Goal: Find specific page/section: Find specific page/section

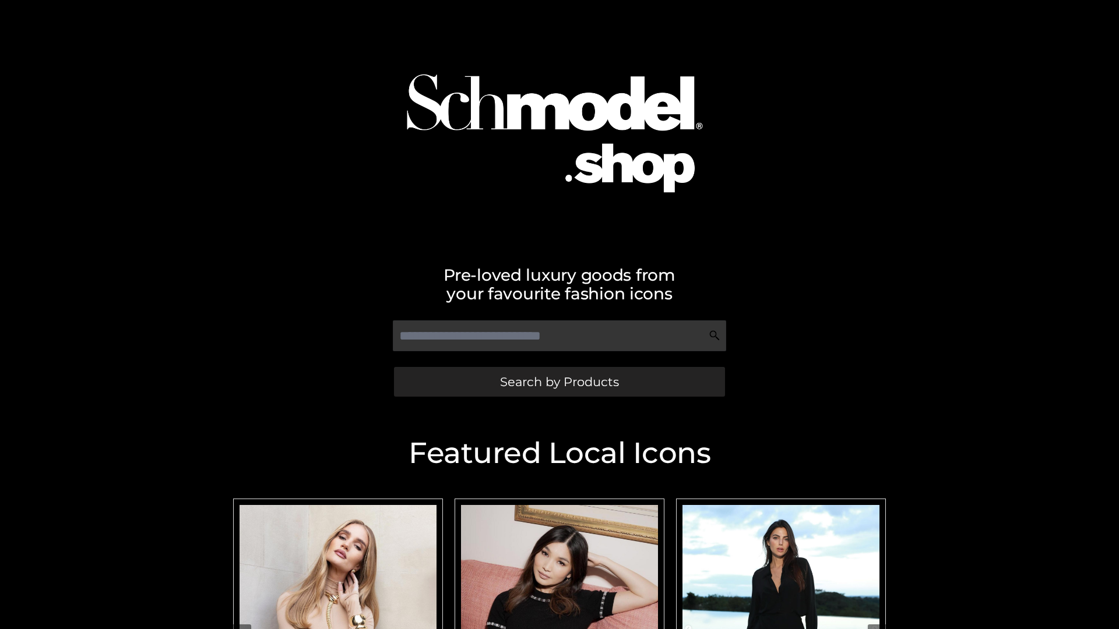
click at [559, 382] on span "Search by Products" at bounding box center [559, 382] width 119 height 12
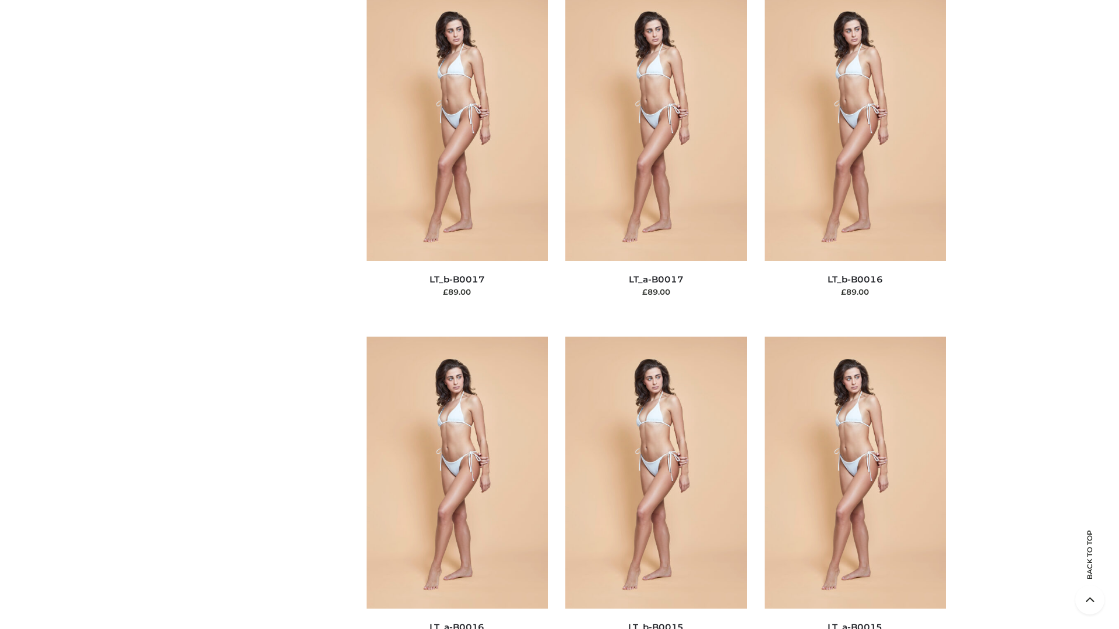
scroll to position [3829, 0]
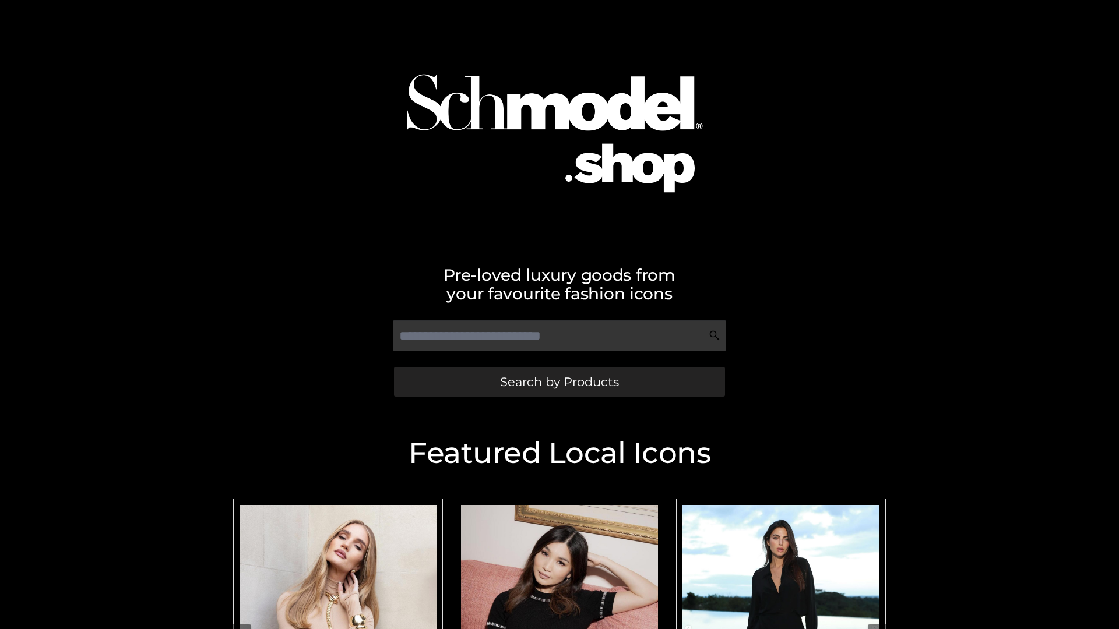
click at [559, 382] on span "Search by Products" at bounding box center [559, 382] width 119 height 12
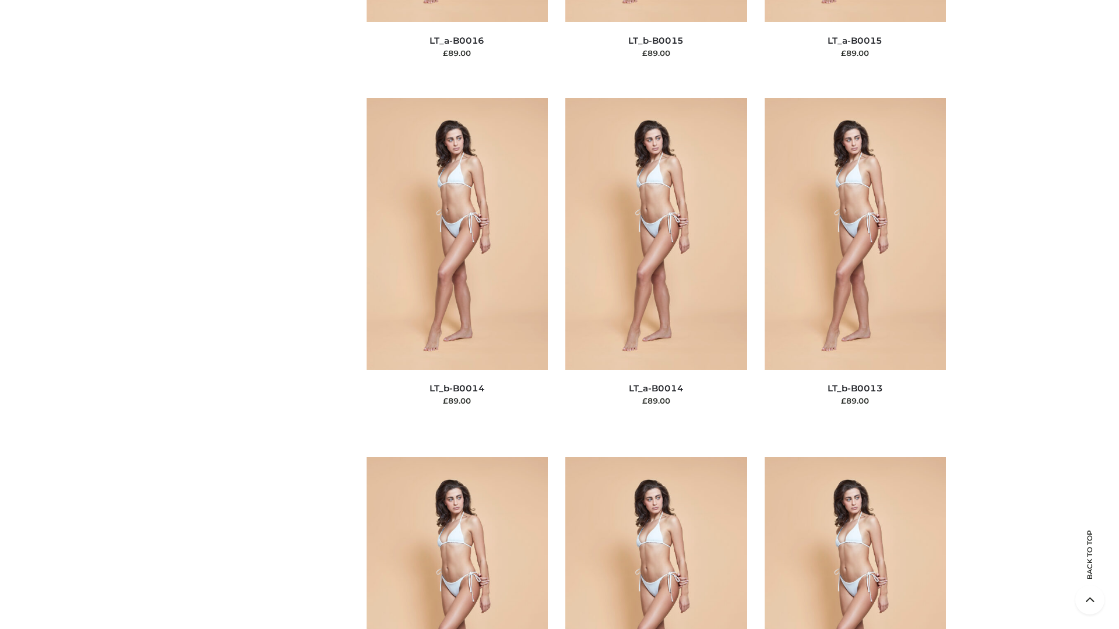
scroll to position [4144, 0]
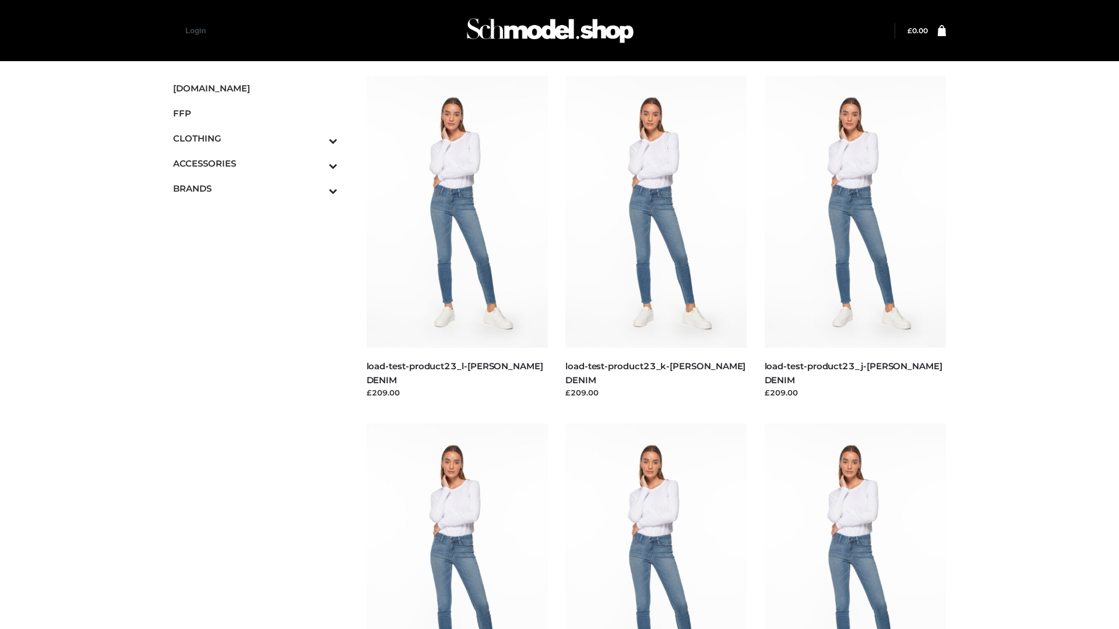
scroll to position [1022, 0]
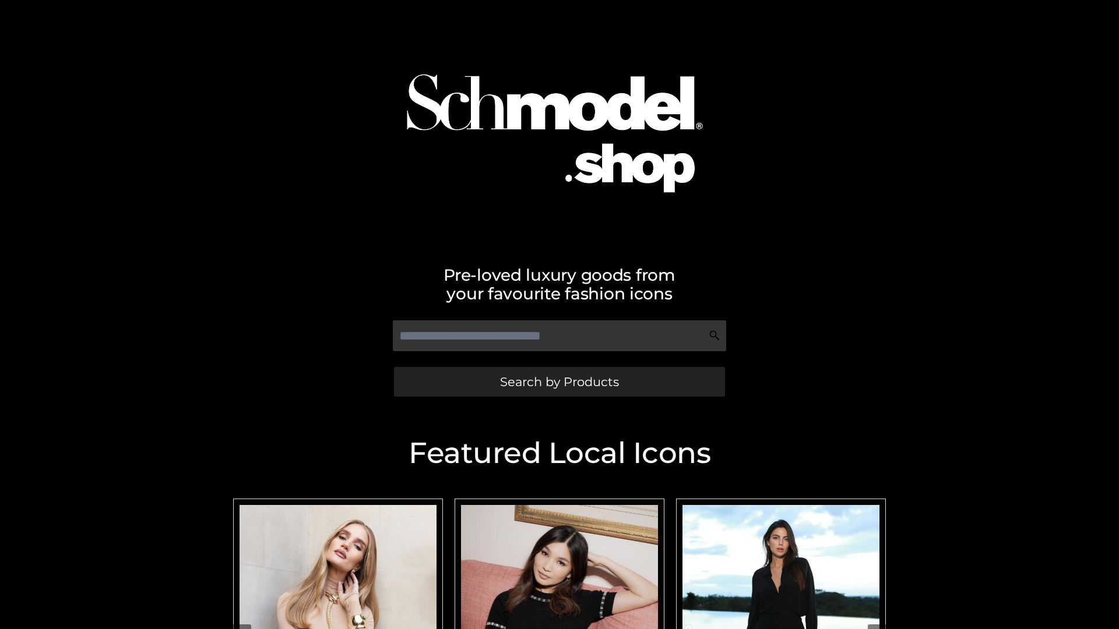
click at [559, 382] on span "Search by Products" at bounding box center [559, 382] width 119 height 12
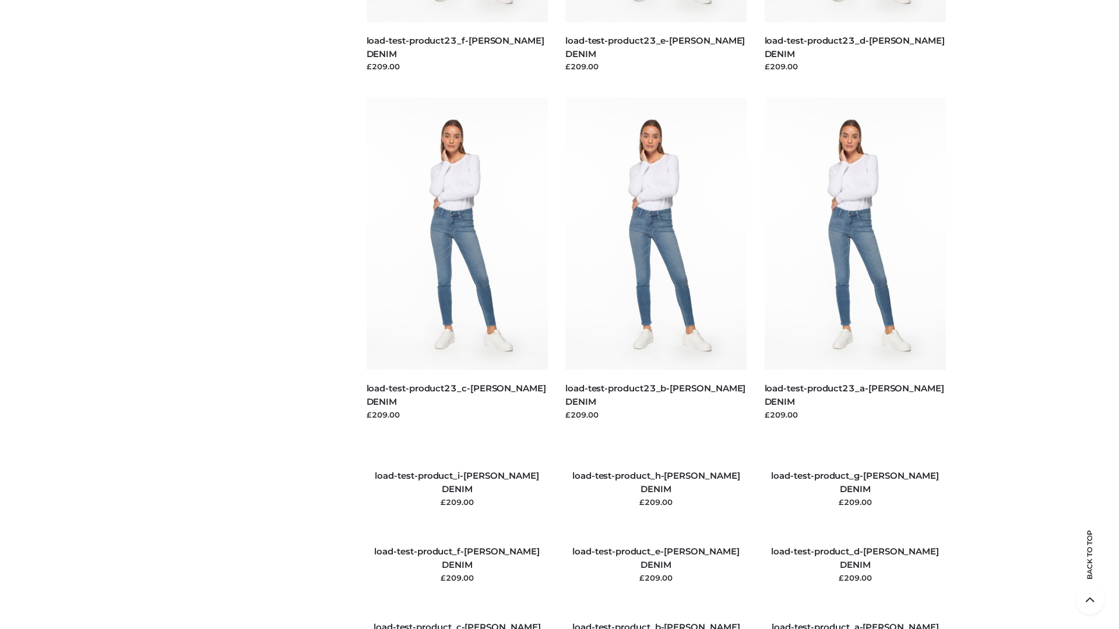
scroll to position [1337, 0]
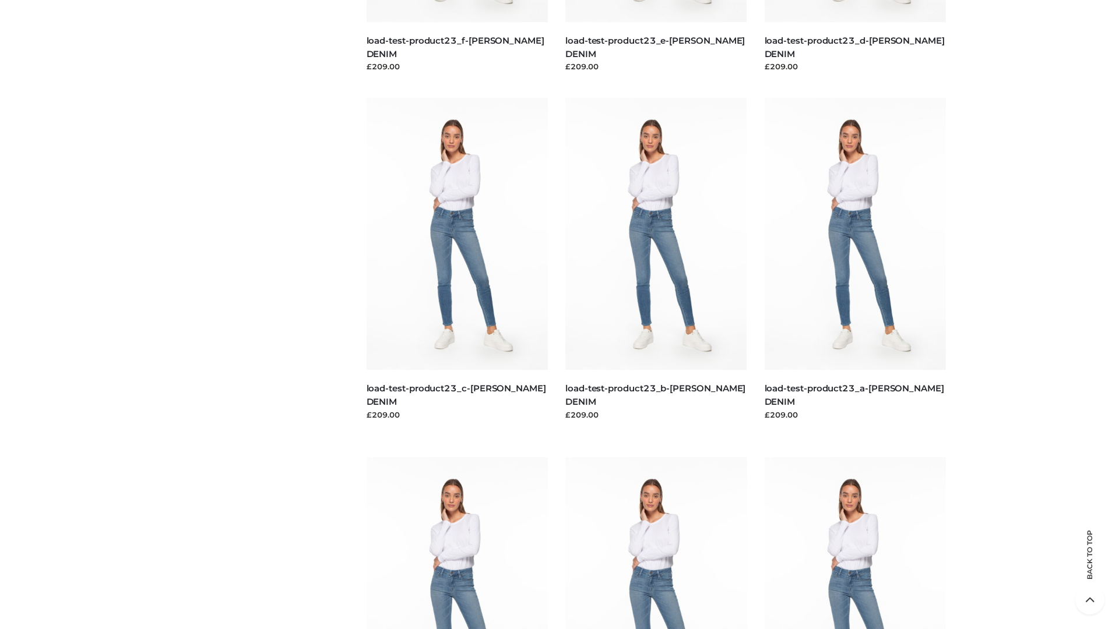
scroll to position [1022, 0]
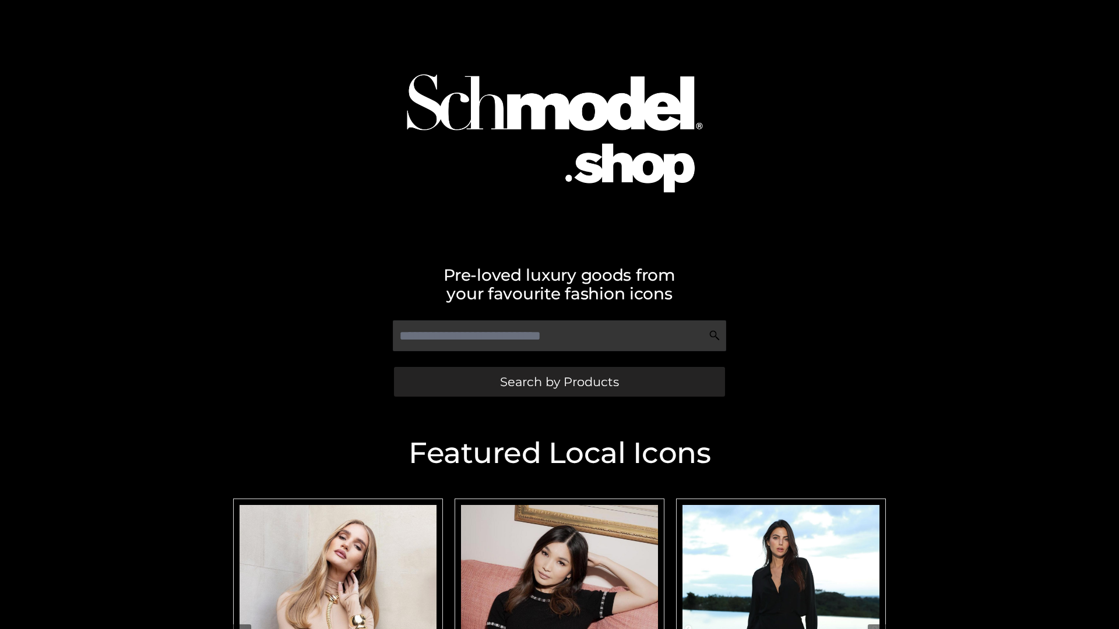
click at [559, 382] on span "Search by Products" at bounding box center [559, 382] width 119 height 12
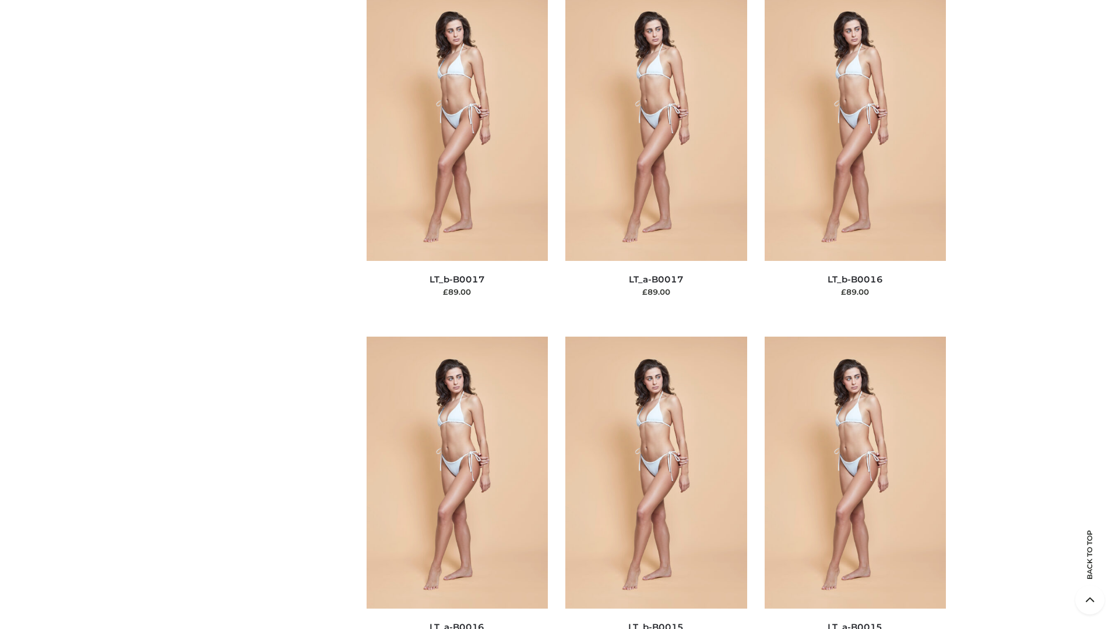
scroll to position [3829, 0]
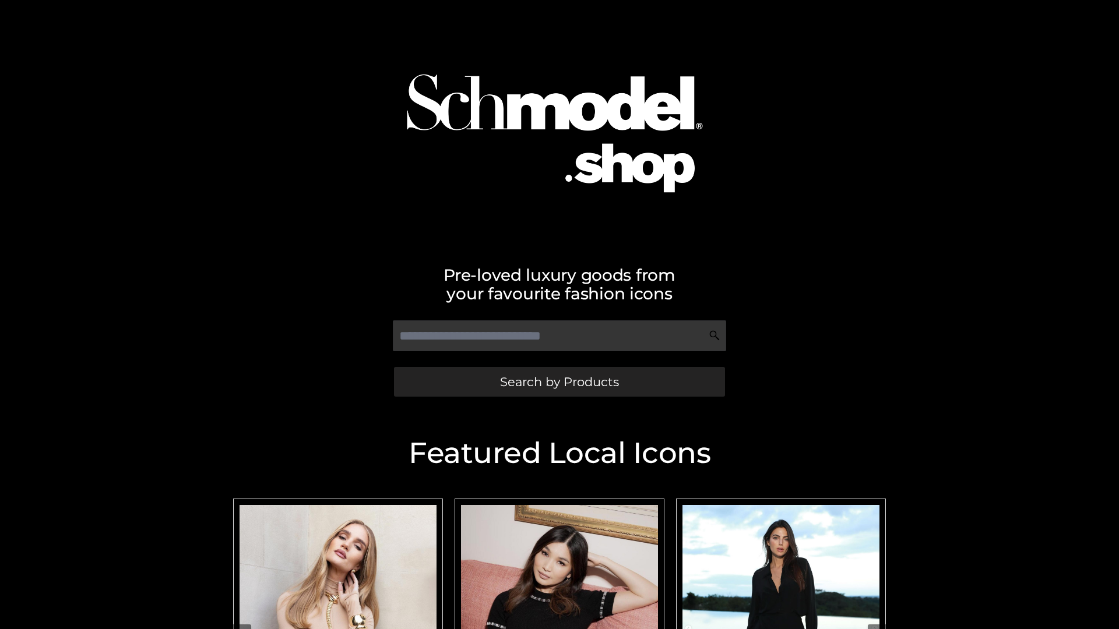
click at [559, 382] on span "Search by Products" at bounding box center [559, 382] width 119 height 12
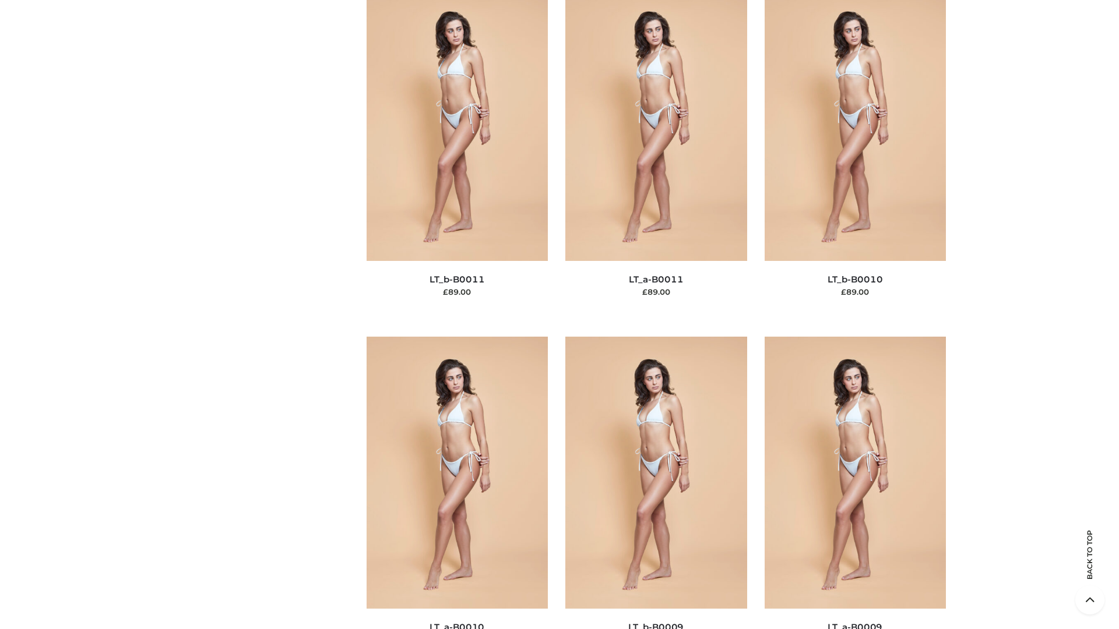
scroll to position [5233, 0]
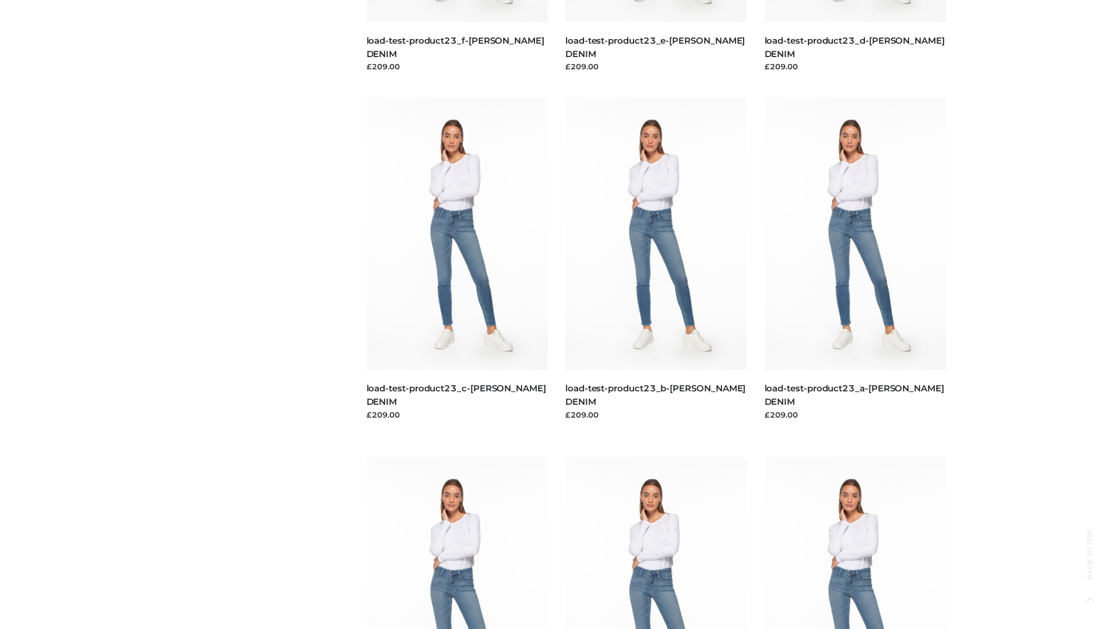
scroll to position [1022, 0]
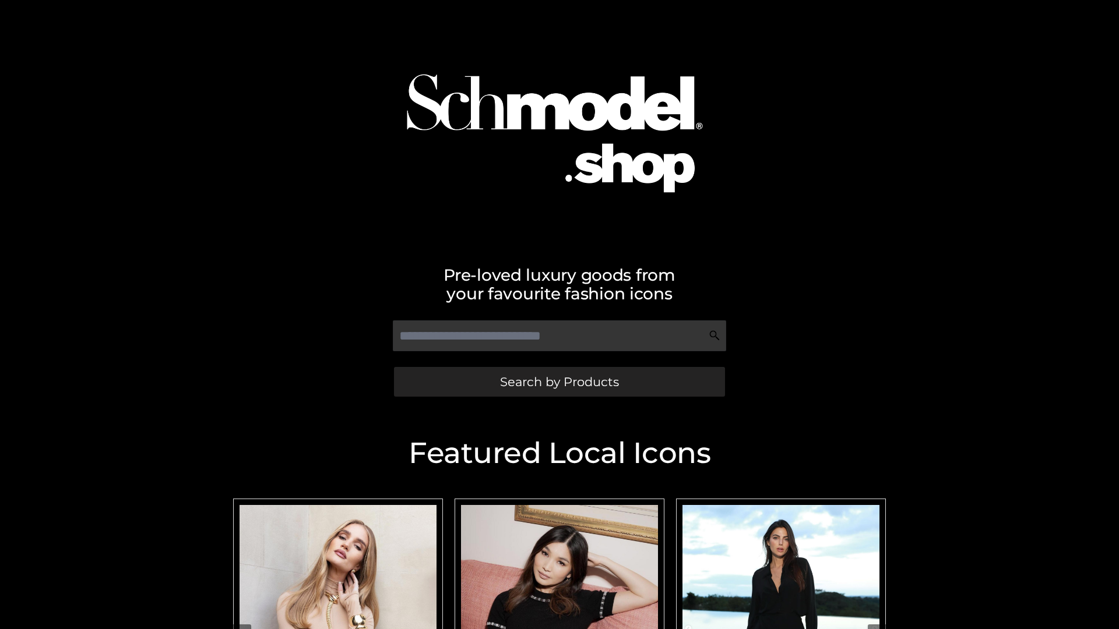
click at [559, 382] on span "Search by Products" at bounding box center [559, 382] width 119 height 12
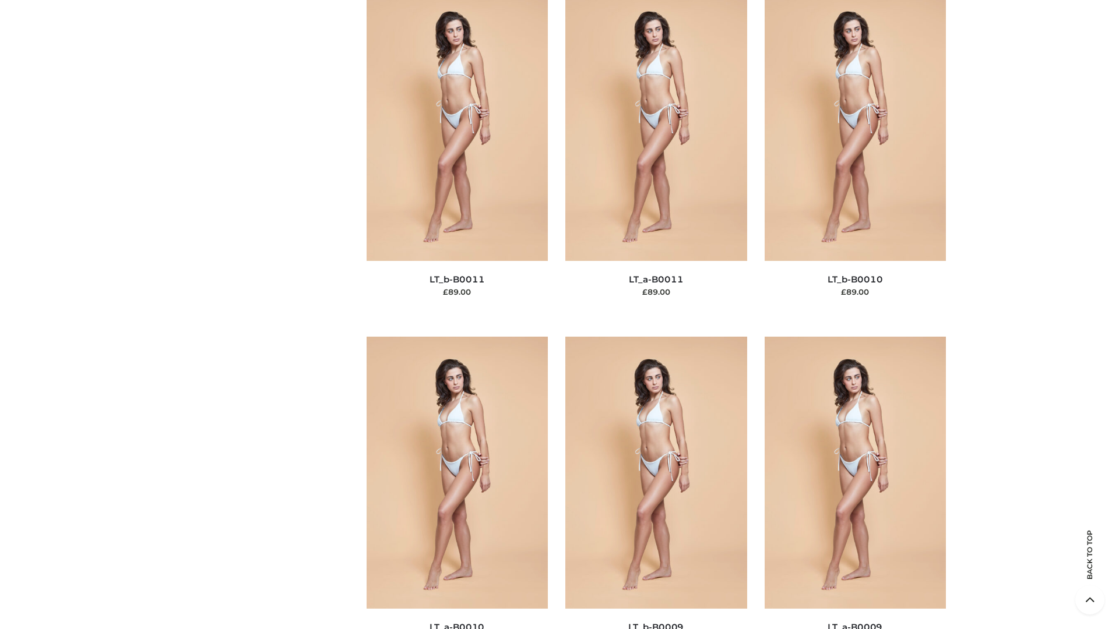
scroll to position [5233, 0]
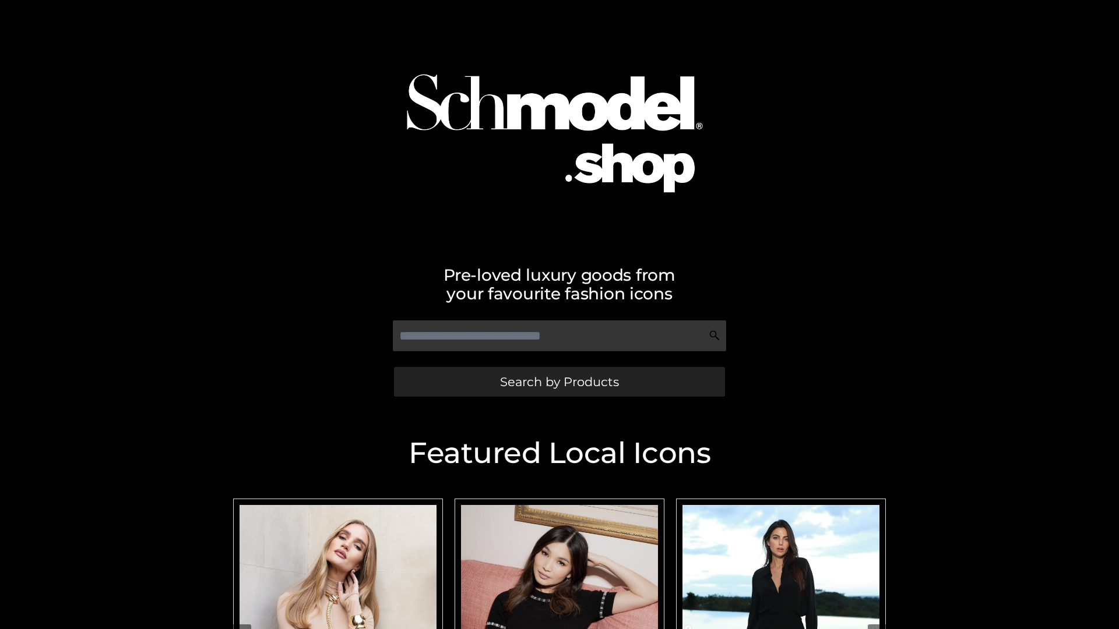
click at [559, 382] on span "Search by Products" at bounding box center [559, 382] width 119 height 12
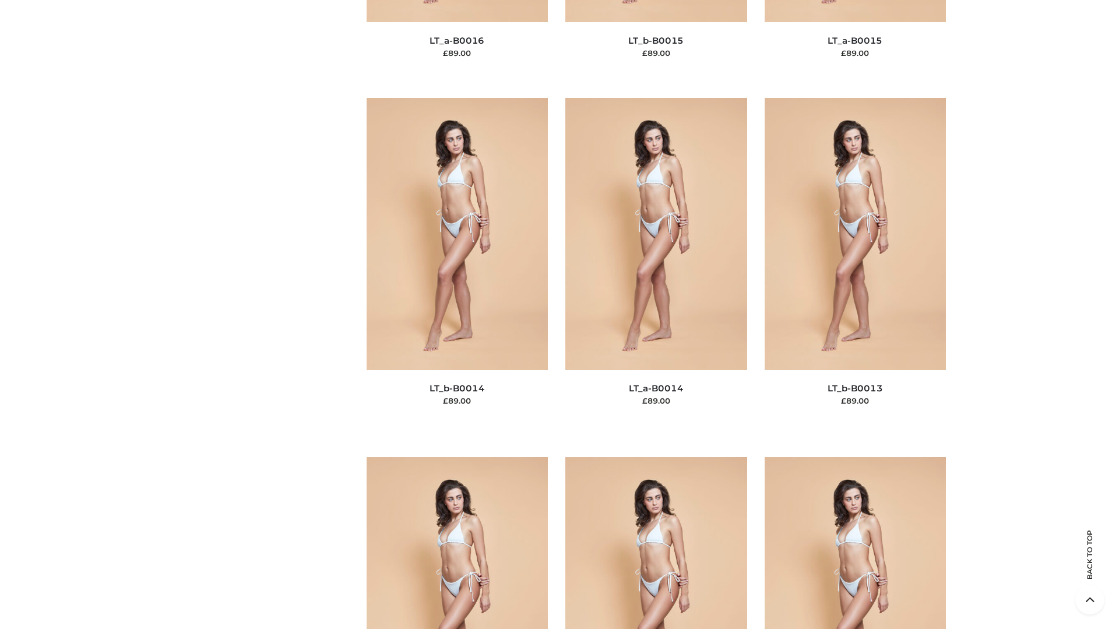
scroll to position [5233, 0]
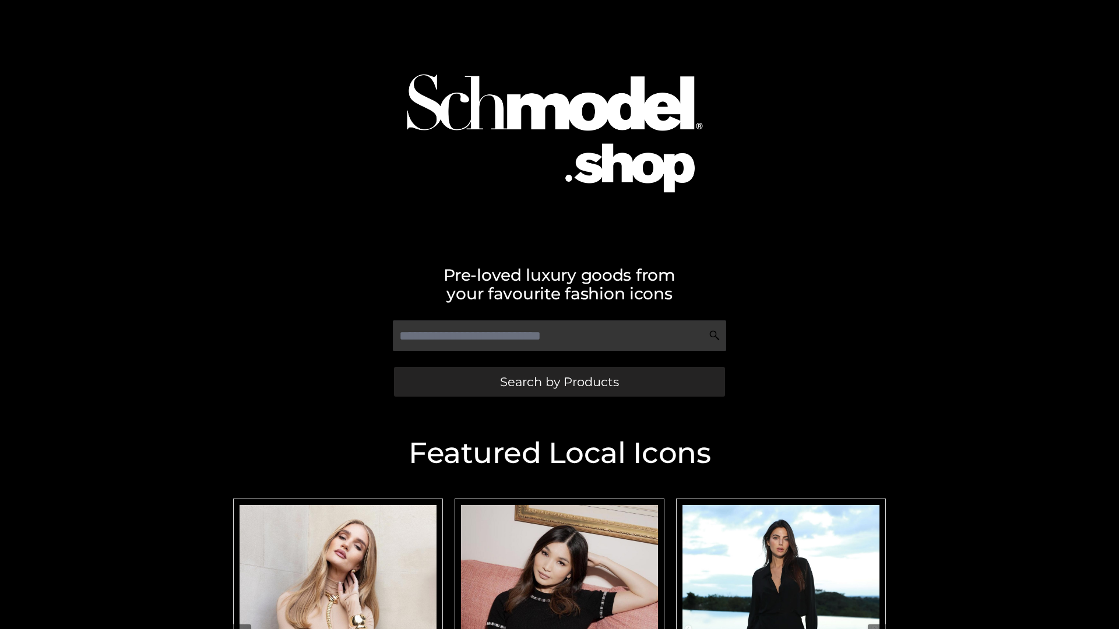
click at [559, 382] on span "Search by Products" at bounding box center [559, 382] width 119 height 12
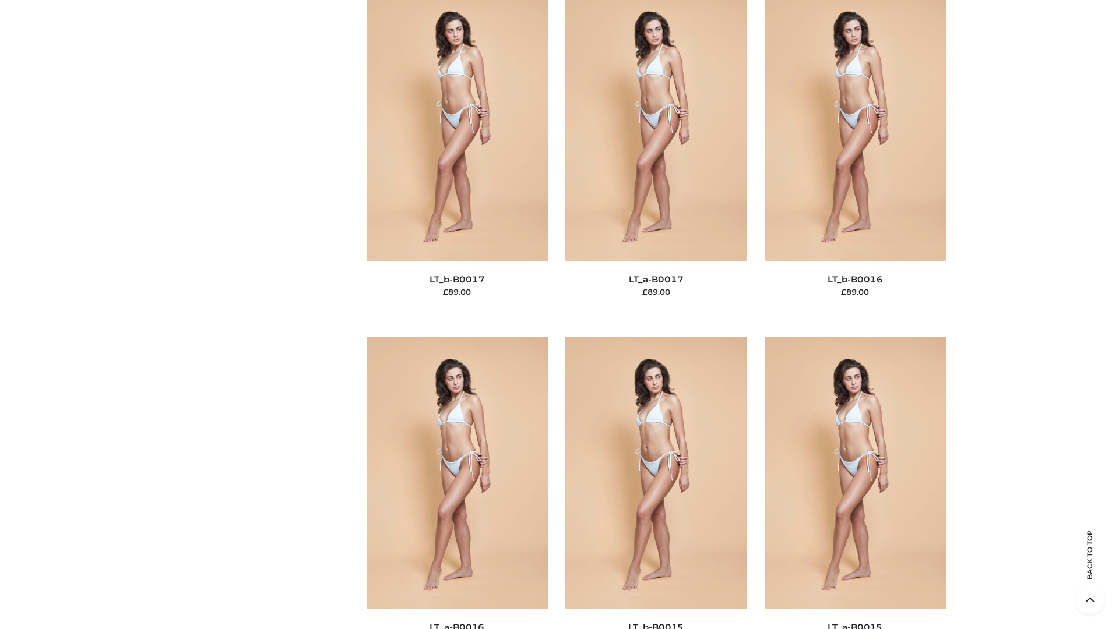
scroll to position [3829, 0]
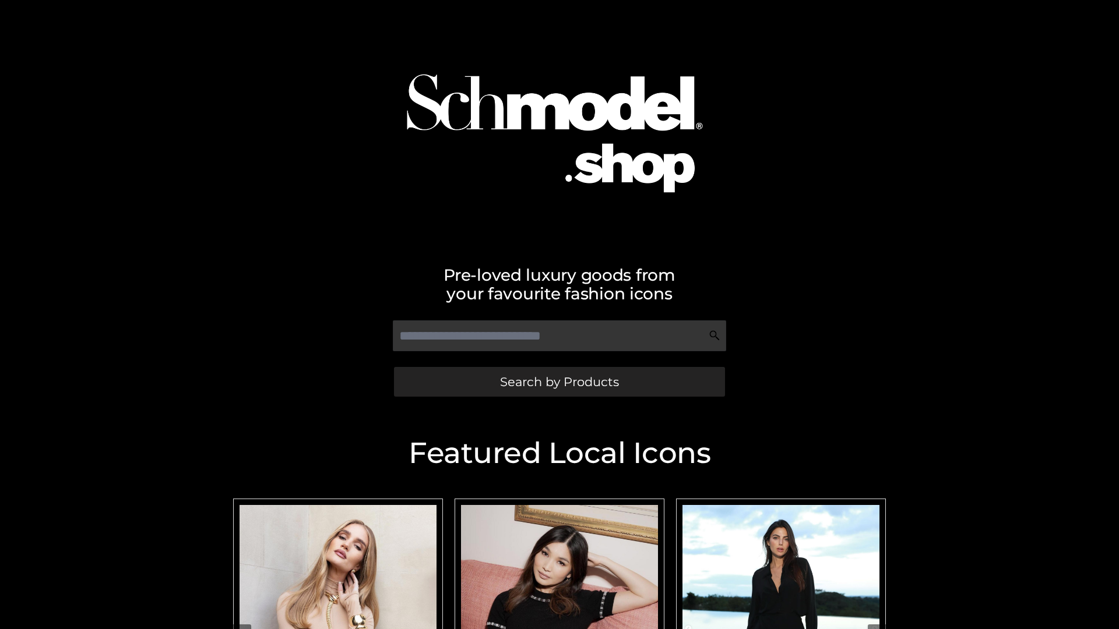
click at [559, 382] on span "Search by Products" at bounding box center [559, 382] width 119 height 12
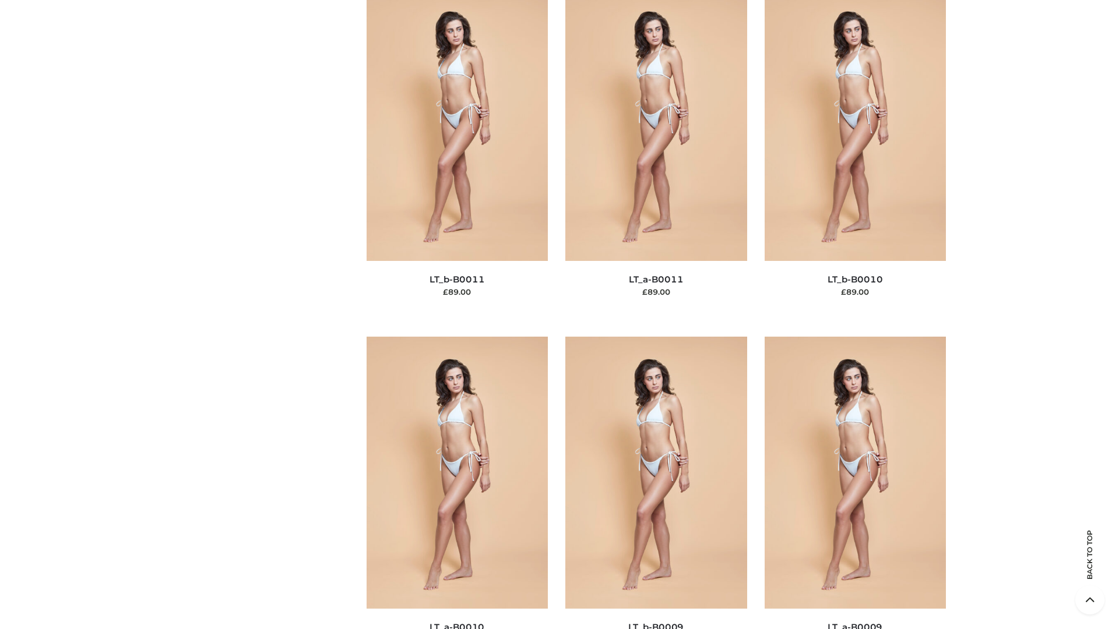
scroll to position [5233, 0]
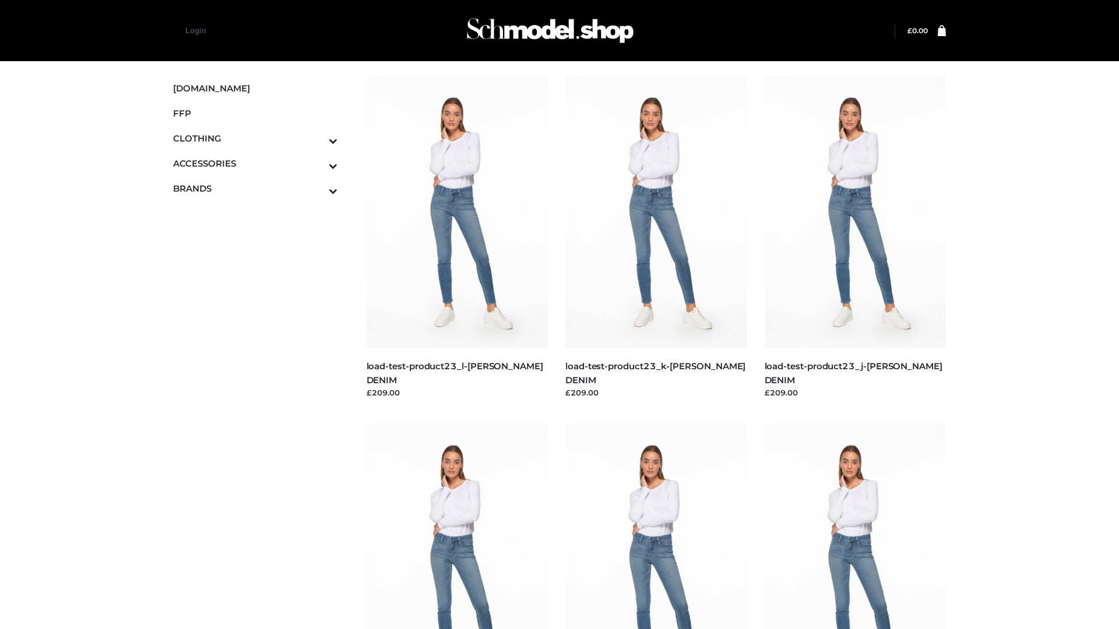
scroll to position [1022, 0]
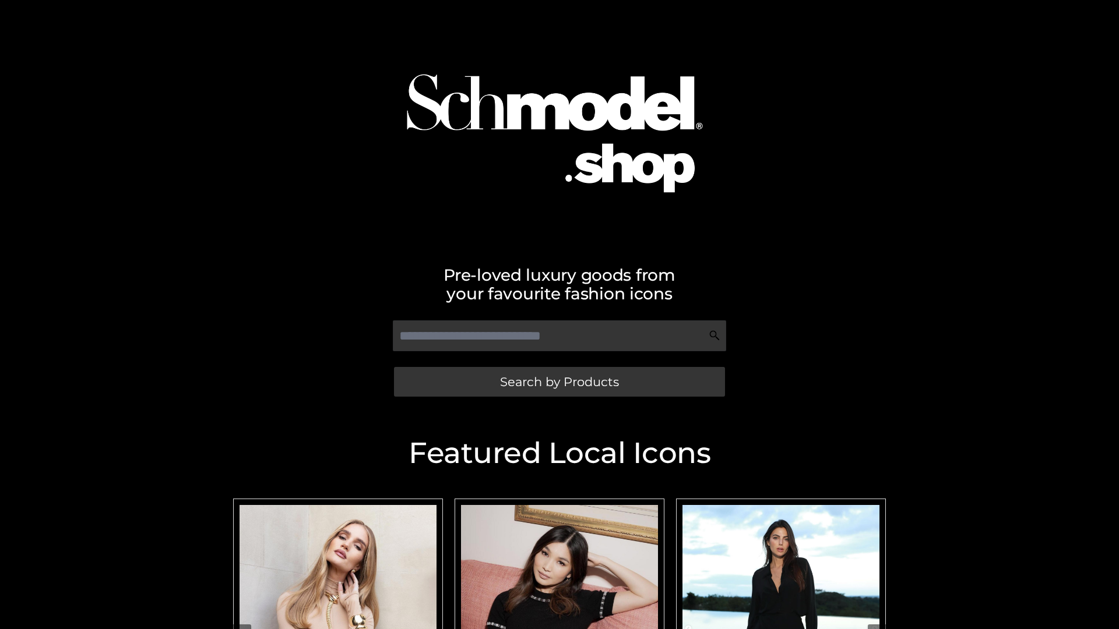
click at [559, 382] on span "Search by Products" at bounding box center [559, 382] width 119 height 12
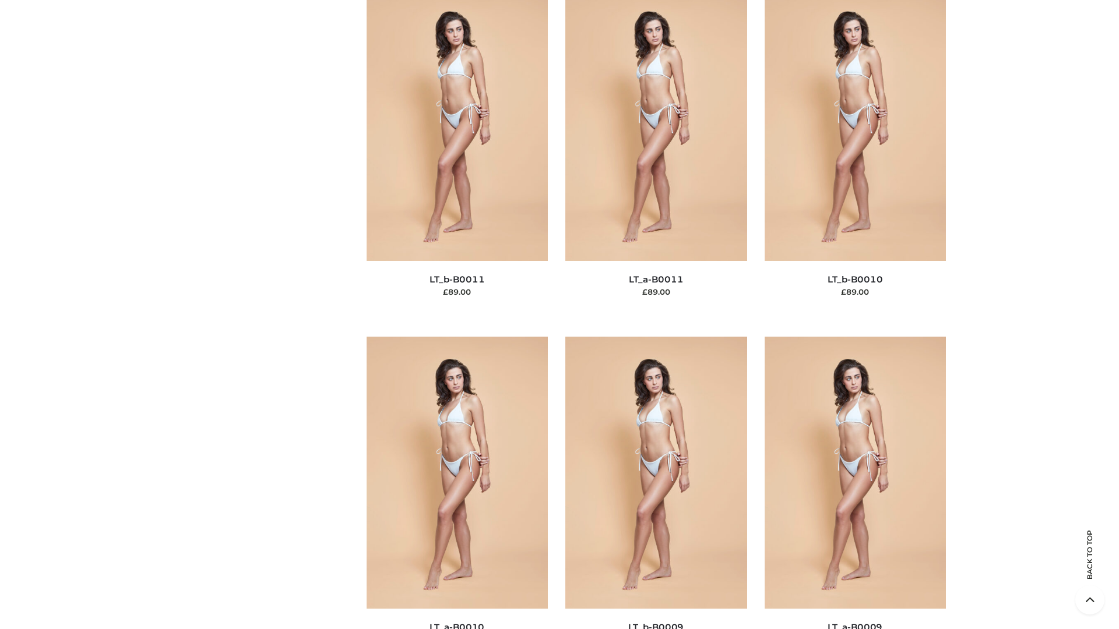
scroll to position [5233, 0]
